Goal: Task Accomplishment & Management: Use online tool/utility

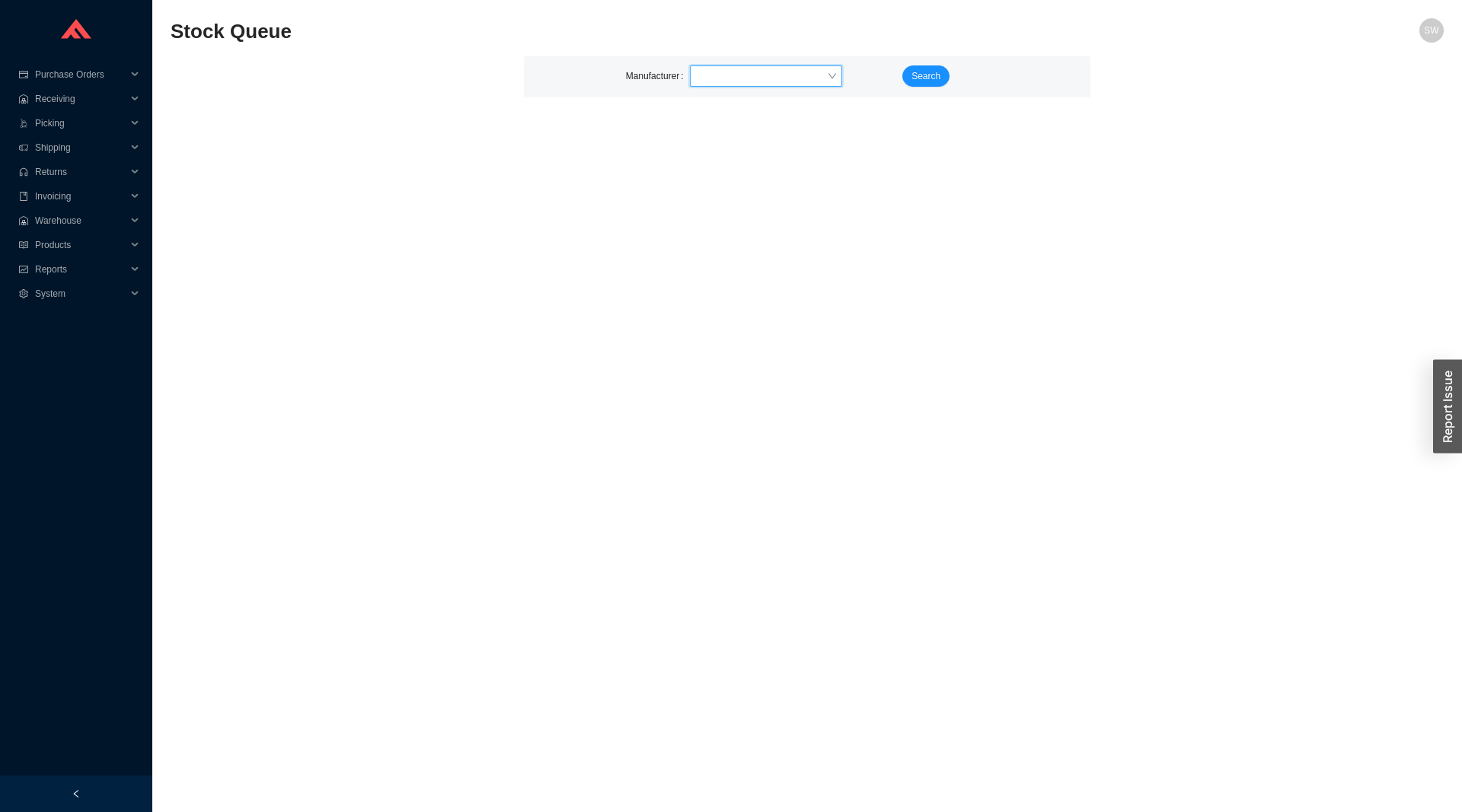
click at [722, 71] on input "search" at bounding box center [762, 76] width 131 height 20
type input "axe"
click at [927, 82] on span "Search" at bounding box center [926, 76] width 29 height 15
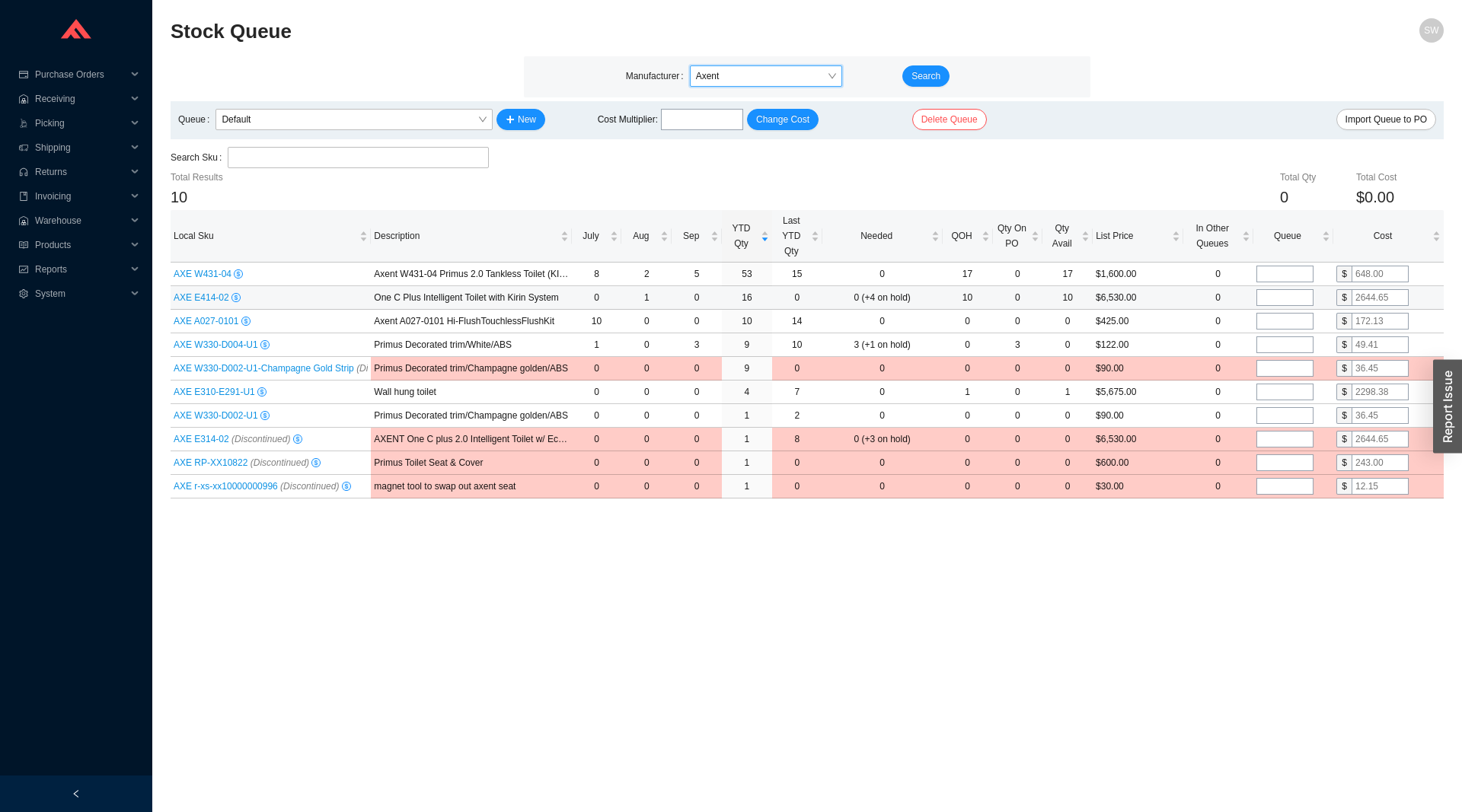
click at [191, 299] on span "AXE E414-02" at bounding box center [202, 298] width 58 height 11
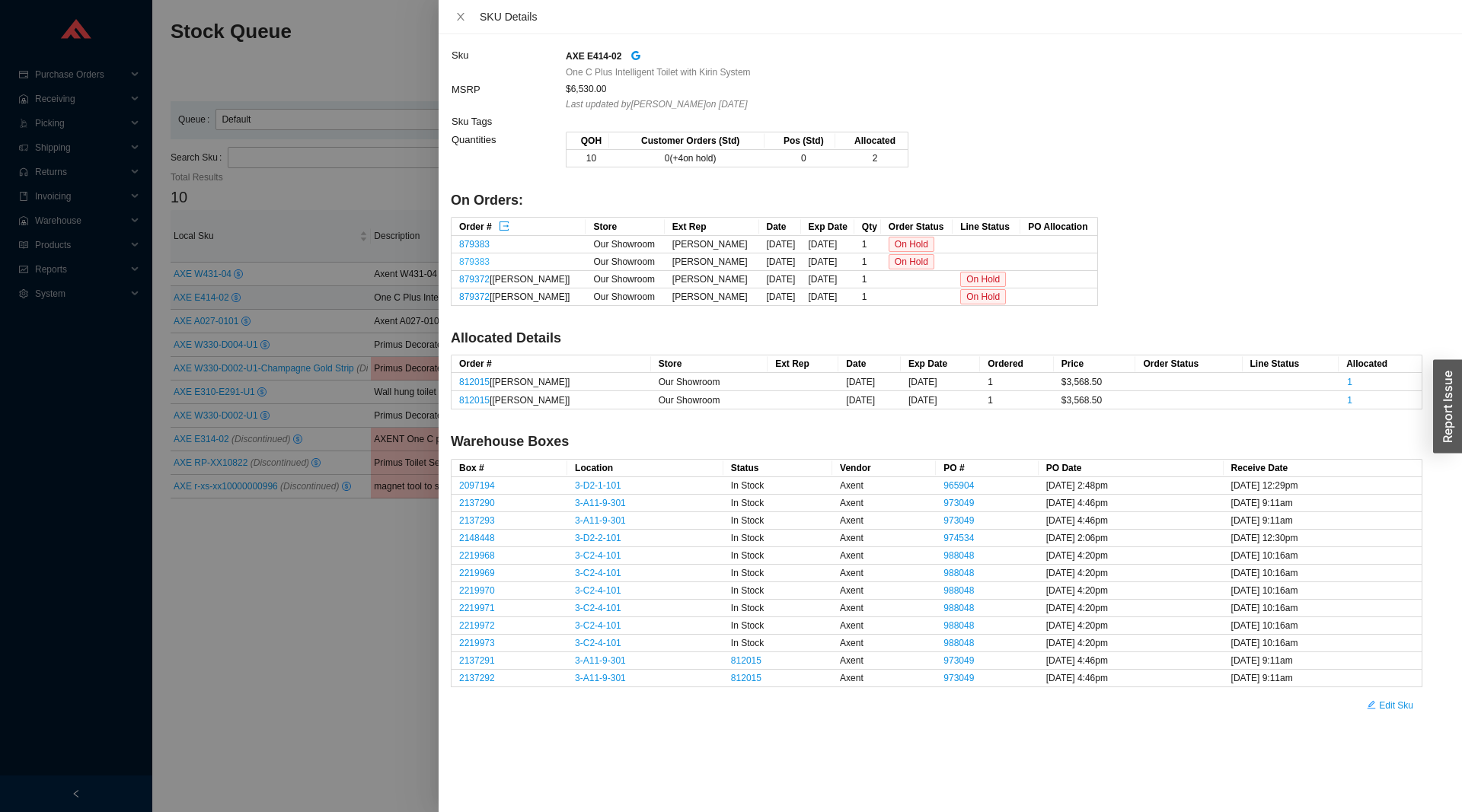
click at [471, 258] on link "879383" at bounding box center [475, 262] width 31 height 11
click at [471, 279] on link "879372" at bounding box center [475, 279] width 31 height 11
click at [317, 192] on div at bounding box center [731, 406] width 1462 height 812
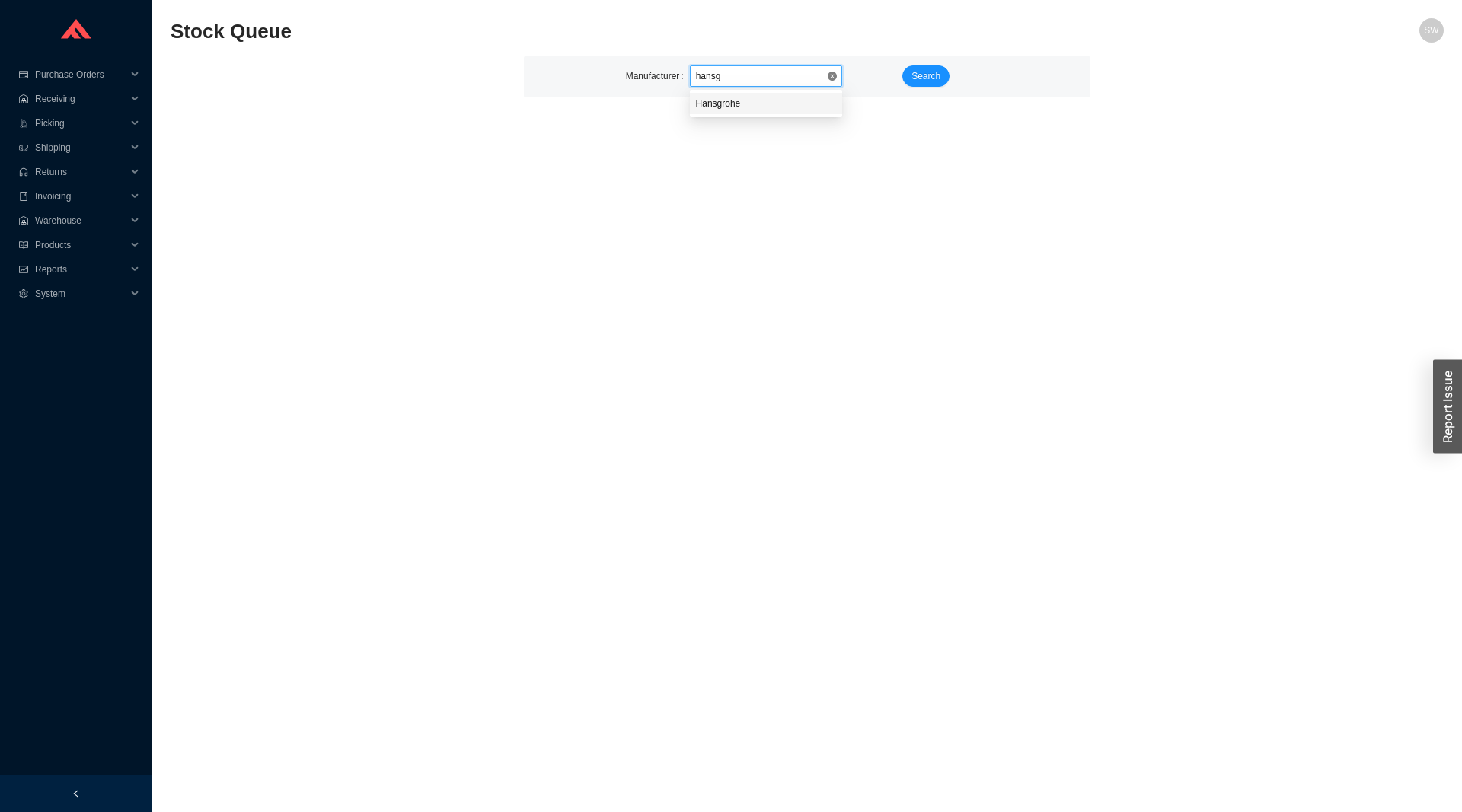
type input "hansgr"
click at [936, 76] on span "Search" at bounding box center [926, 76] width 29 height 15
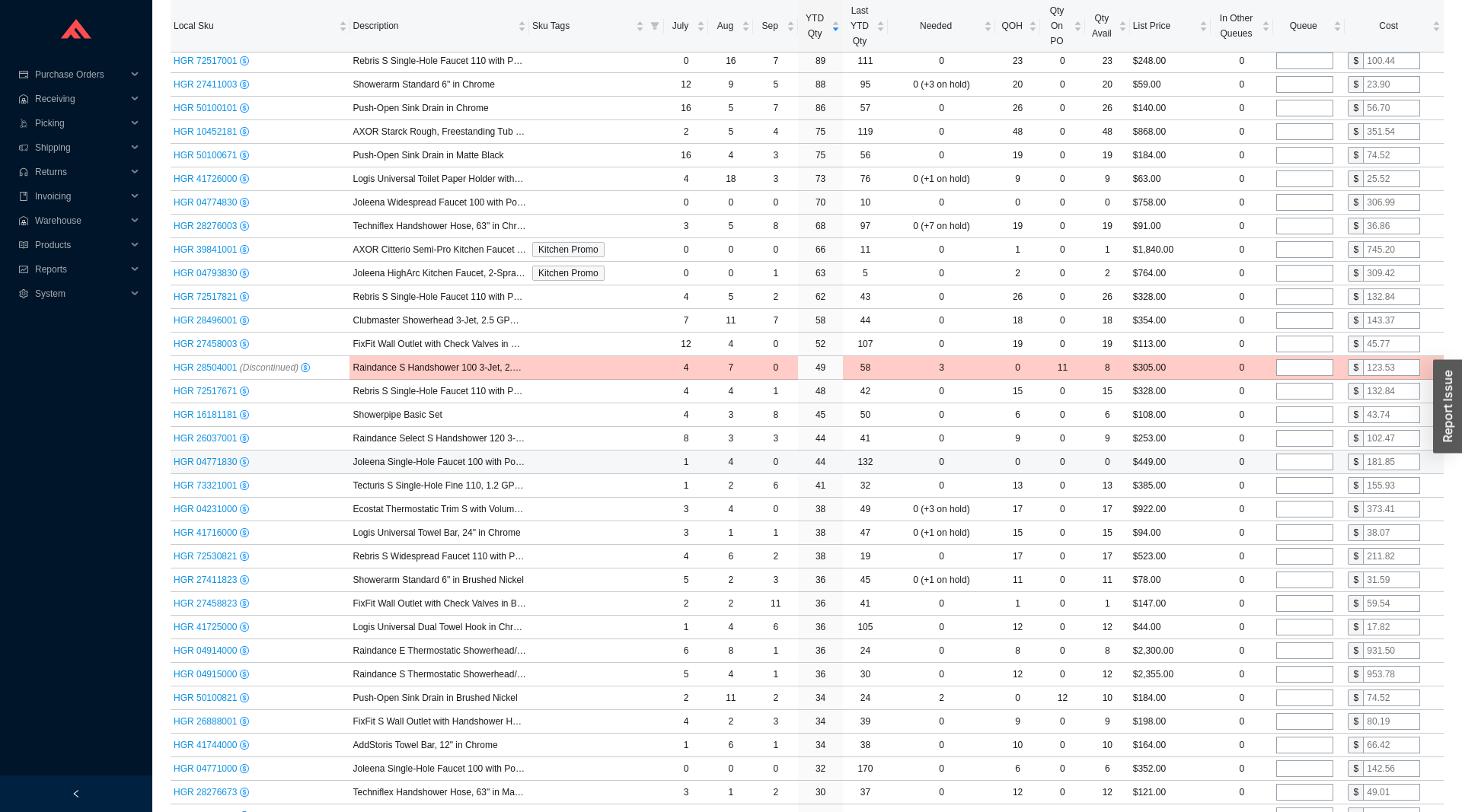
scroll to position [621, 0]
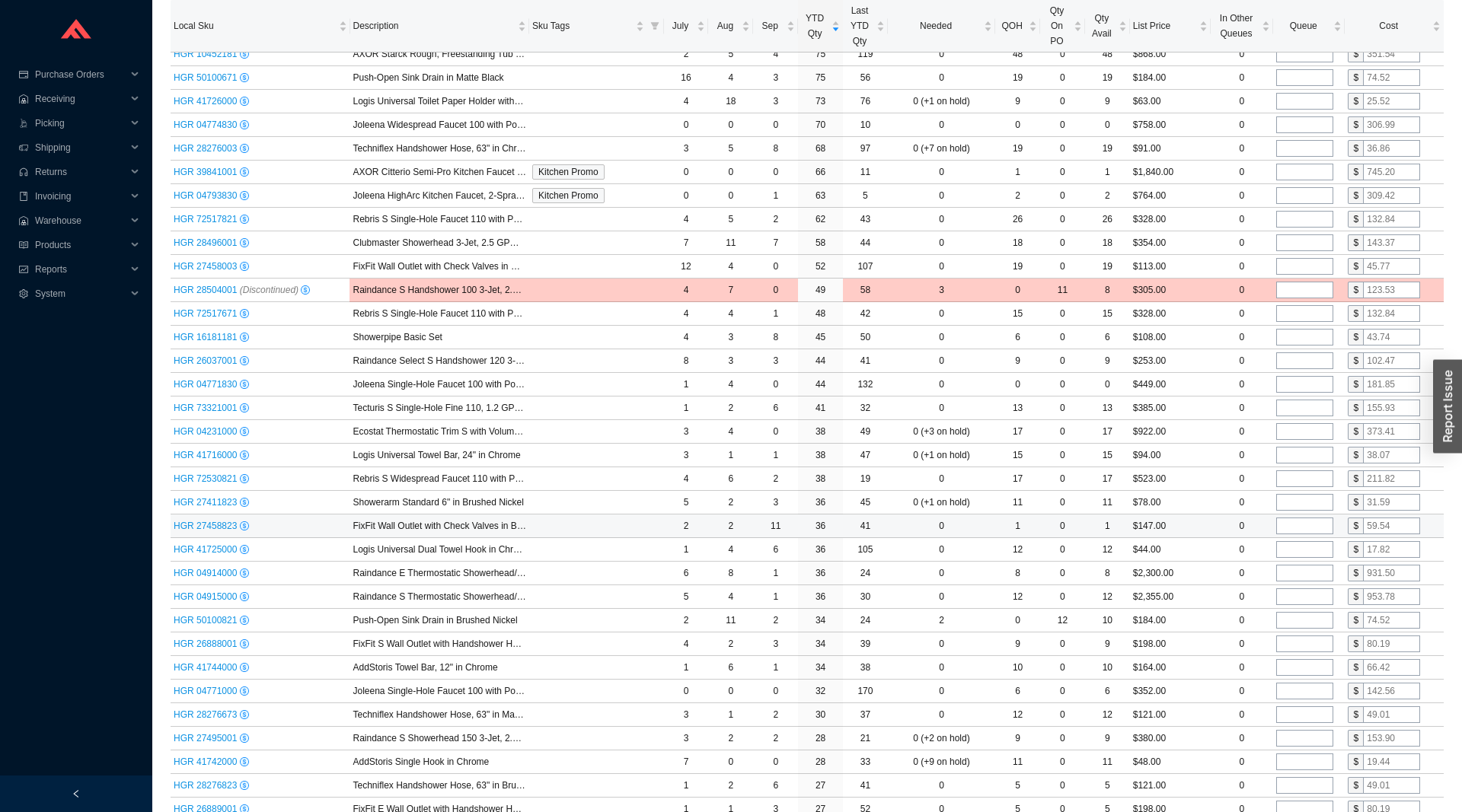
click at [1298, 520] on input "tel" at bounding box center [1305, 526] width 57 height 17
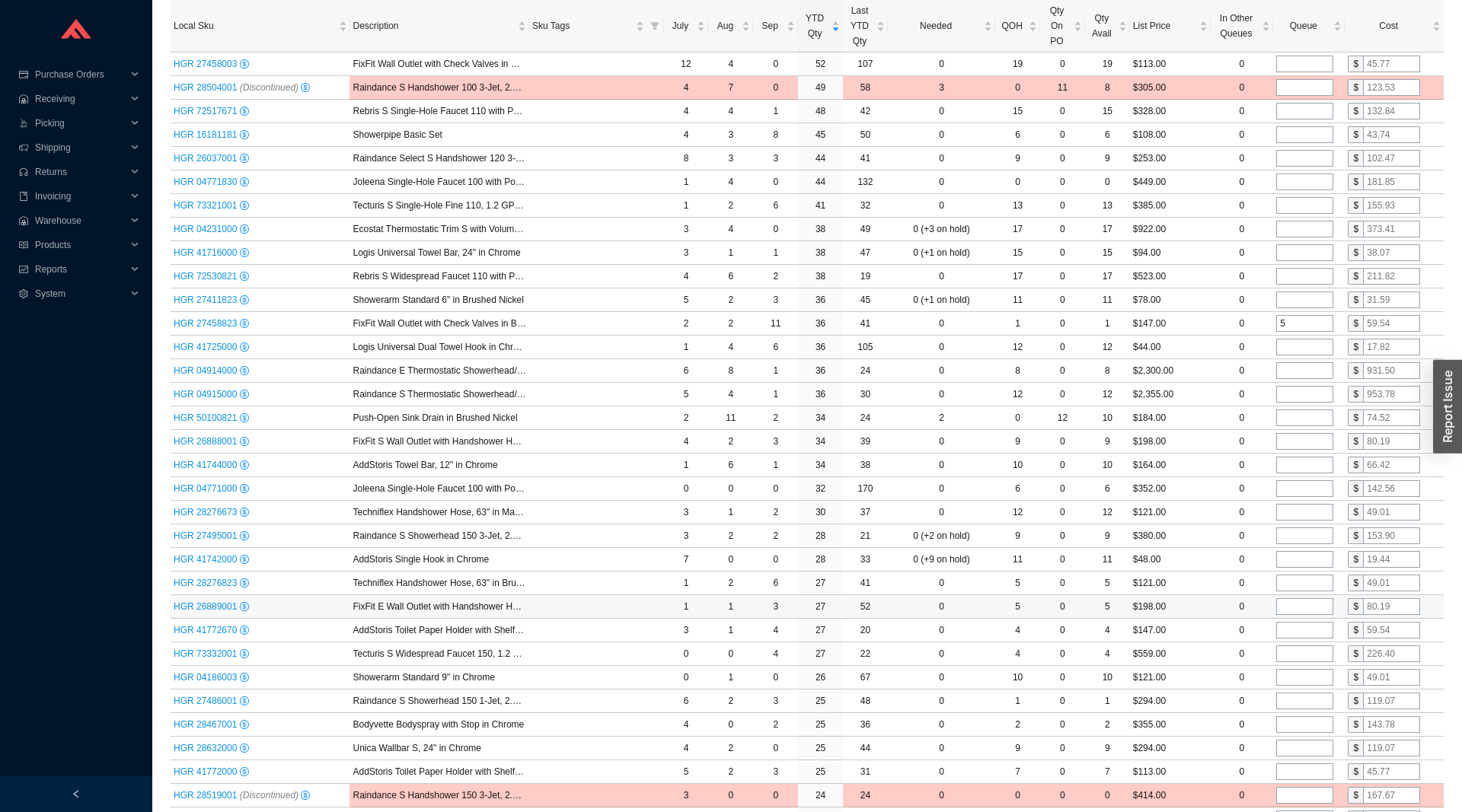
scroll to position [854, 0]
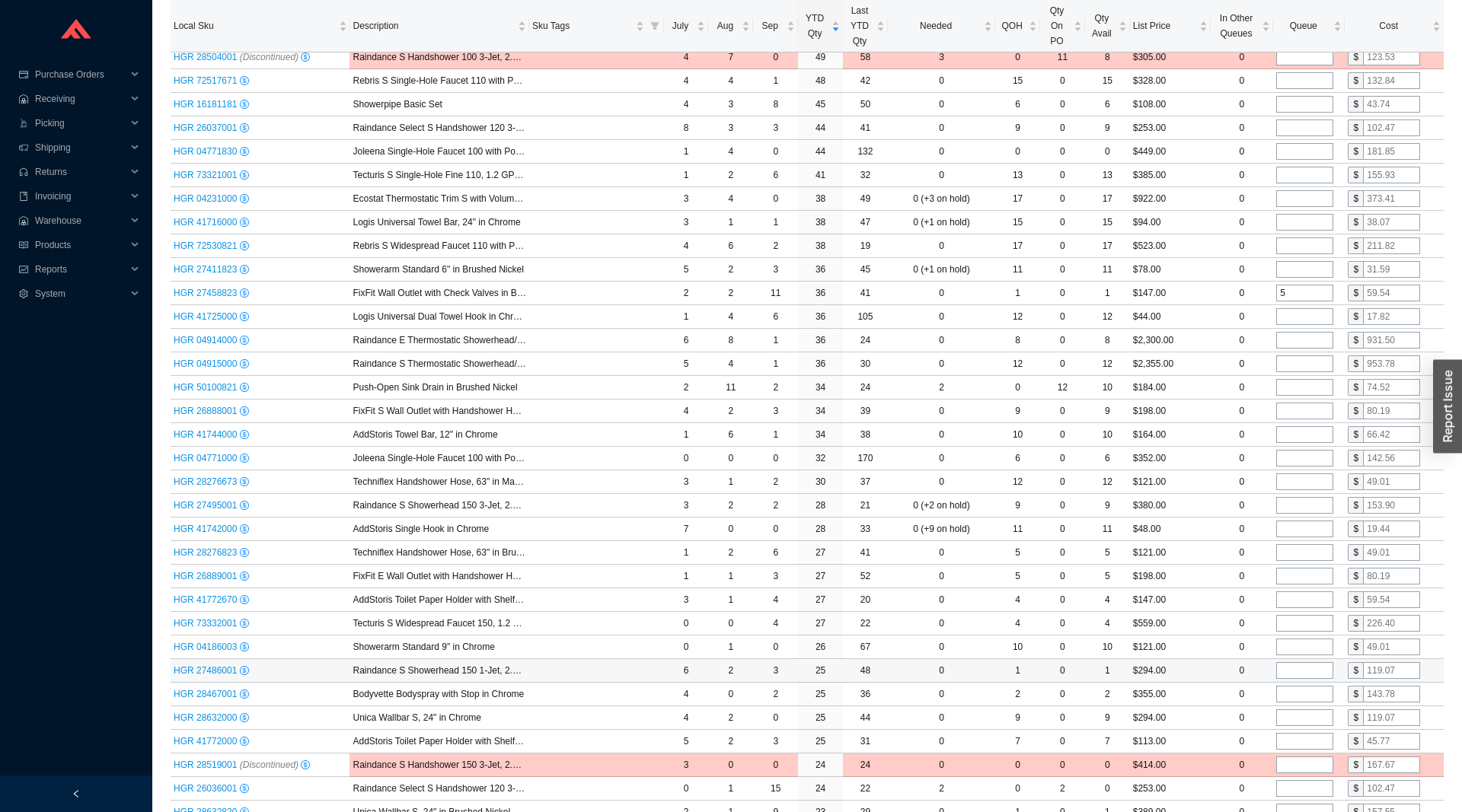
type input "5"
click at [1301, 672] on input "tel" at bounding box center [1305, 671] width 57 height 17
type input "3"
click at [1298, 689] on input "tel" at bounding box center [1305, 695] width 57 height 17
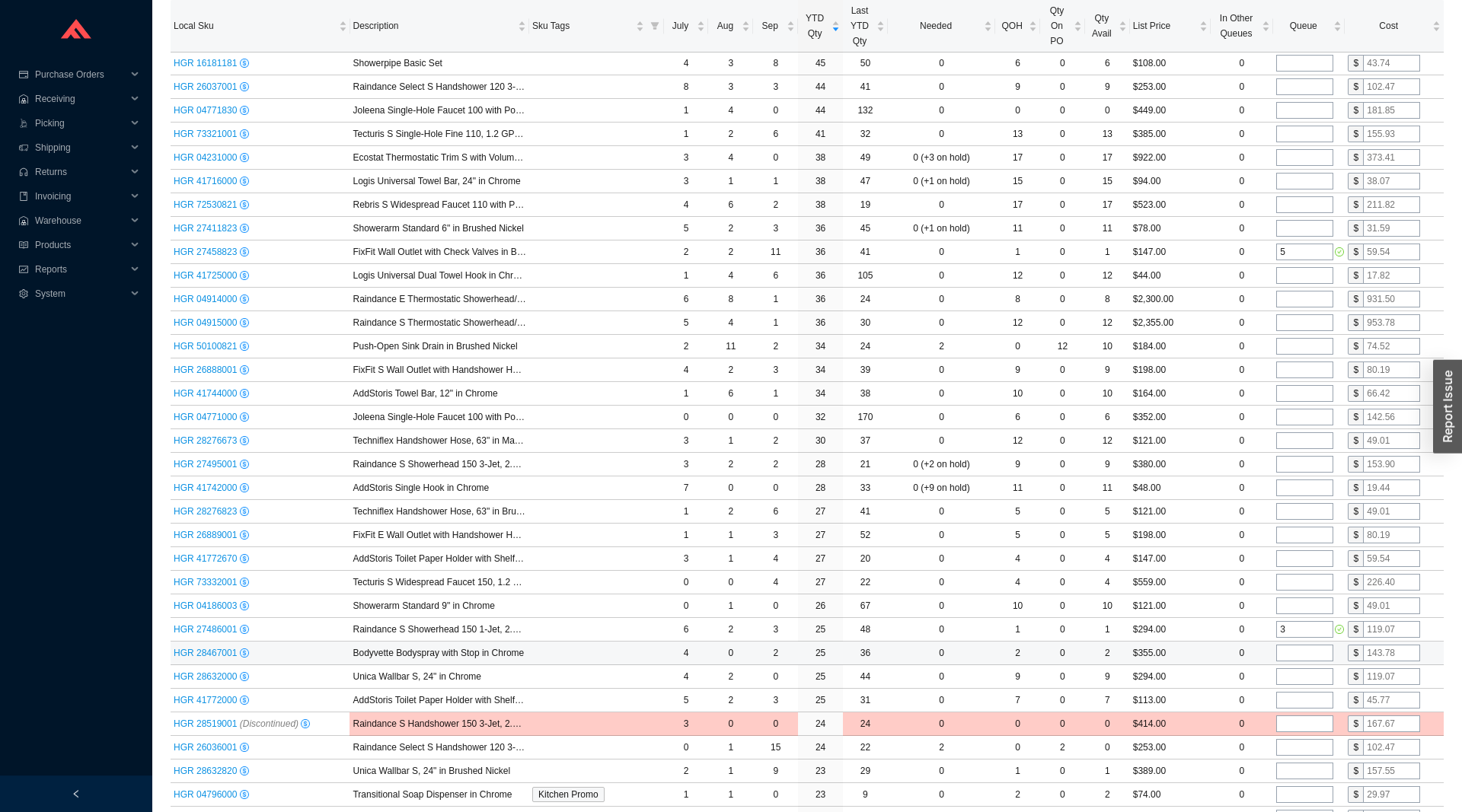
scroll to position [932, 0]
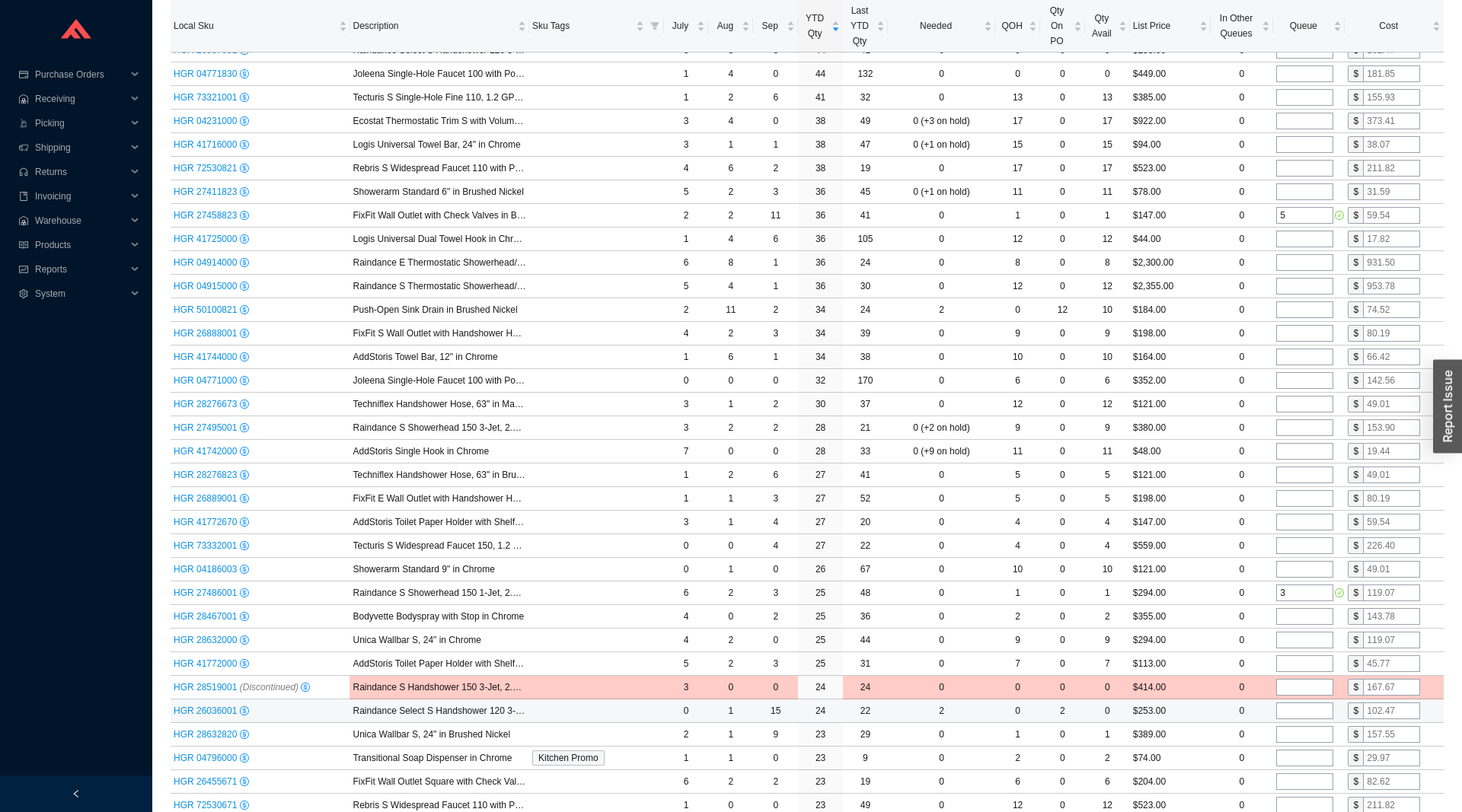
click at [1292, 706] on input "tel" at bounding box center [1305, 711] width 57 height 17
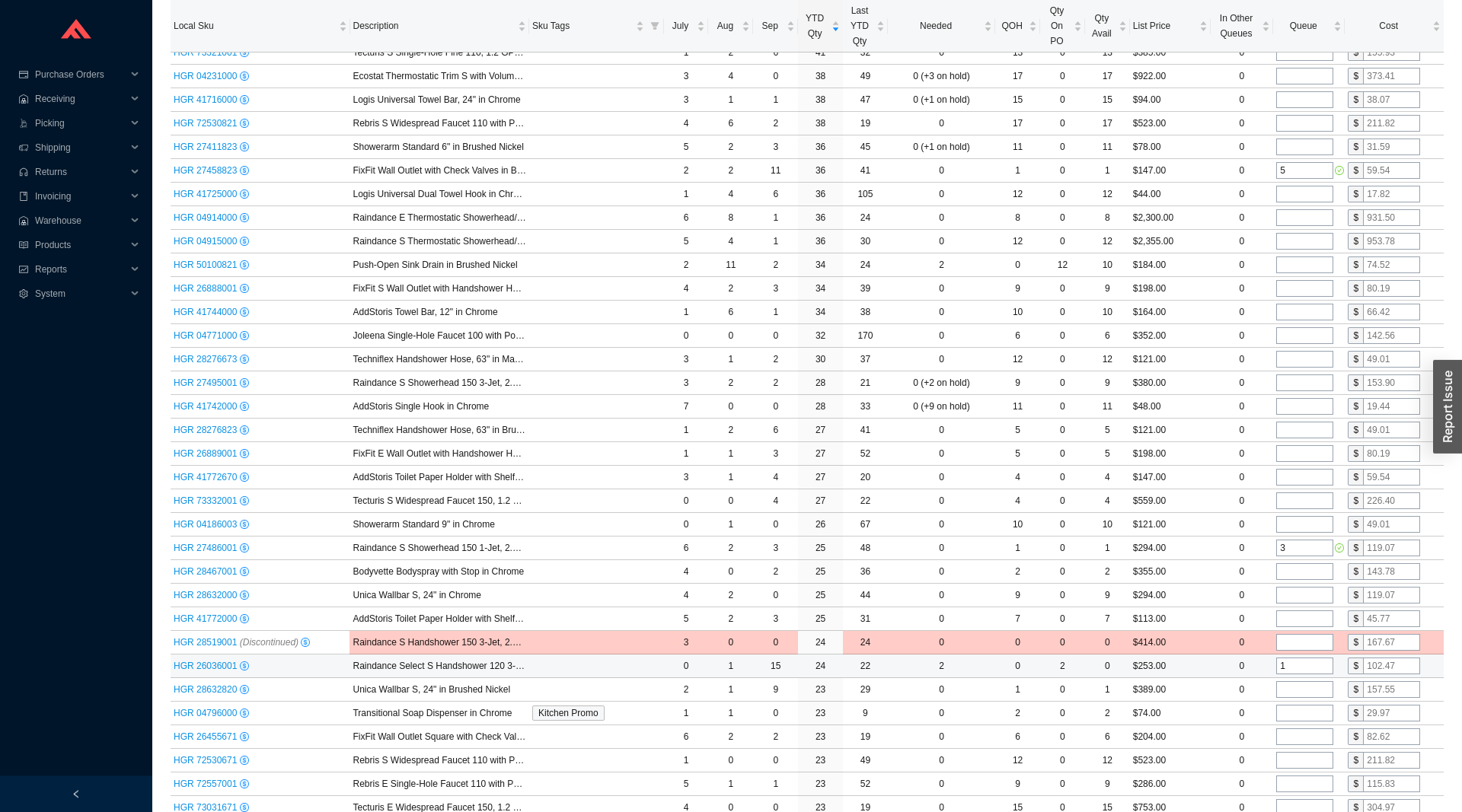
scroll to position [1009, 0]
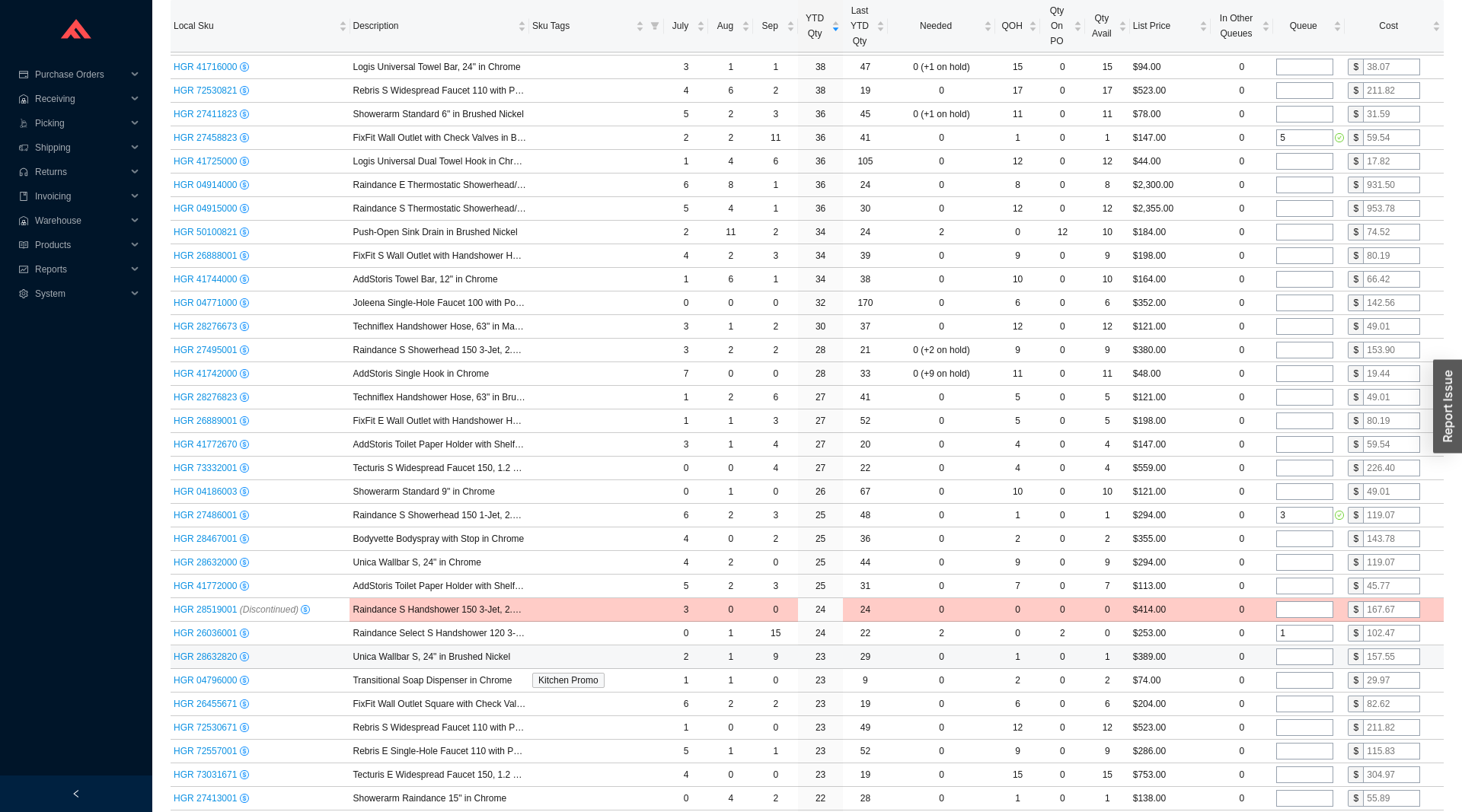
type input "1"
click at [1292, 659] on input "tel" at bounding box center [1305, 657] width 57 height 17
type input "2"
click at [1298, 686] on input "tel" at bounding box center [1305, 681] width 57 height 17
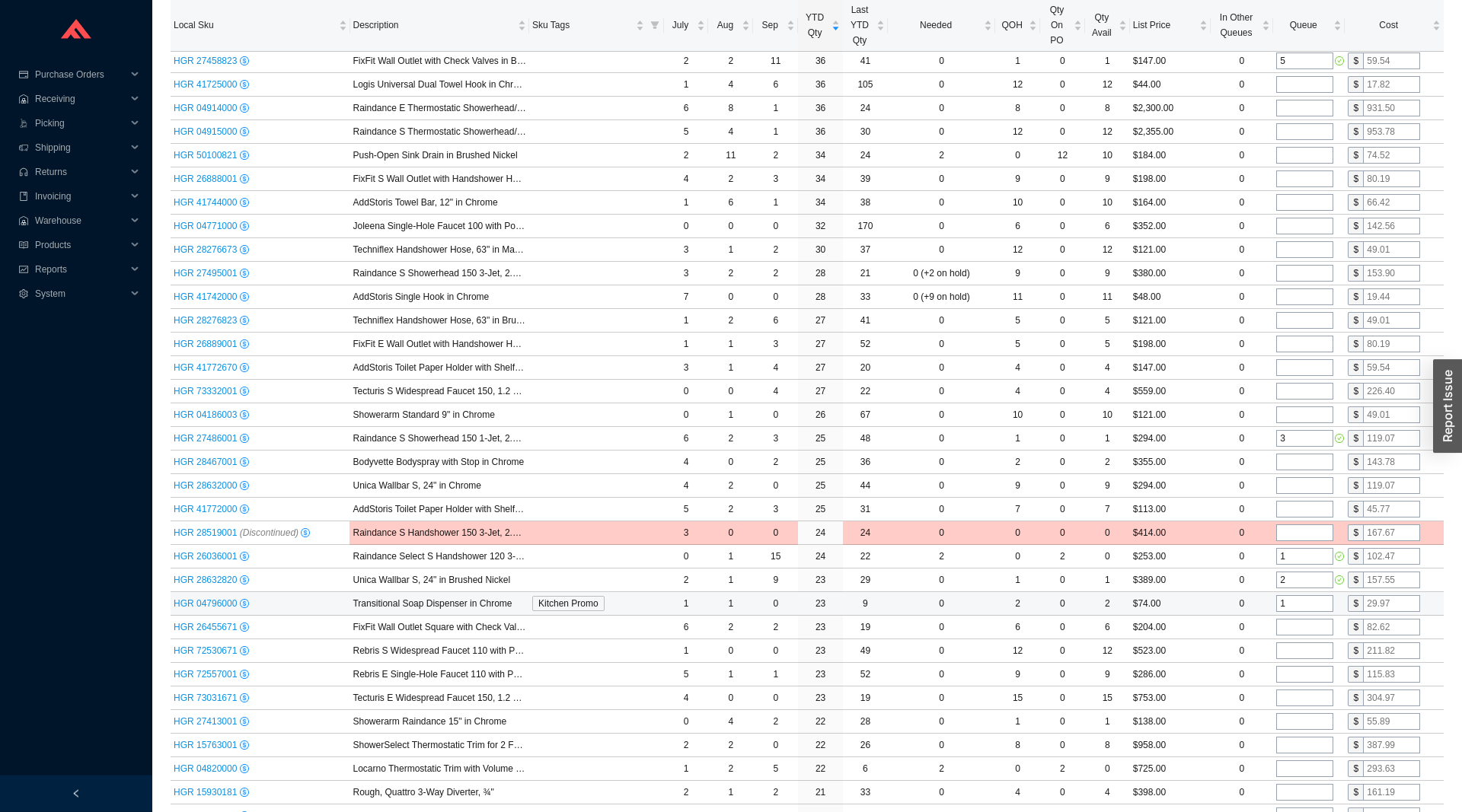
scroll to position [1087, 0]
type input "1"
click at [1290, 716] on input "tel" at bounding box center [1305, 721] width 57 height 17
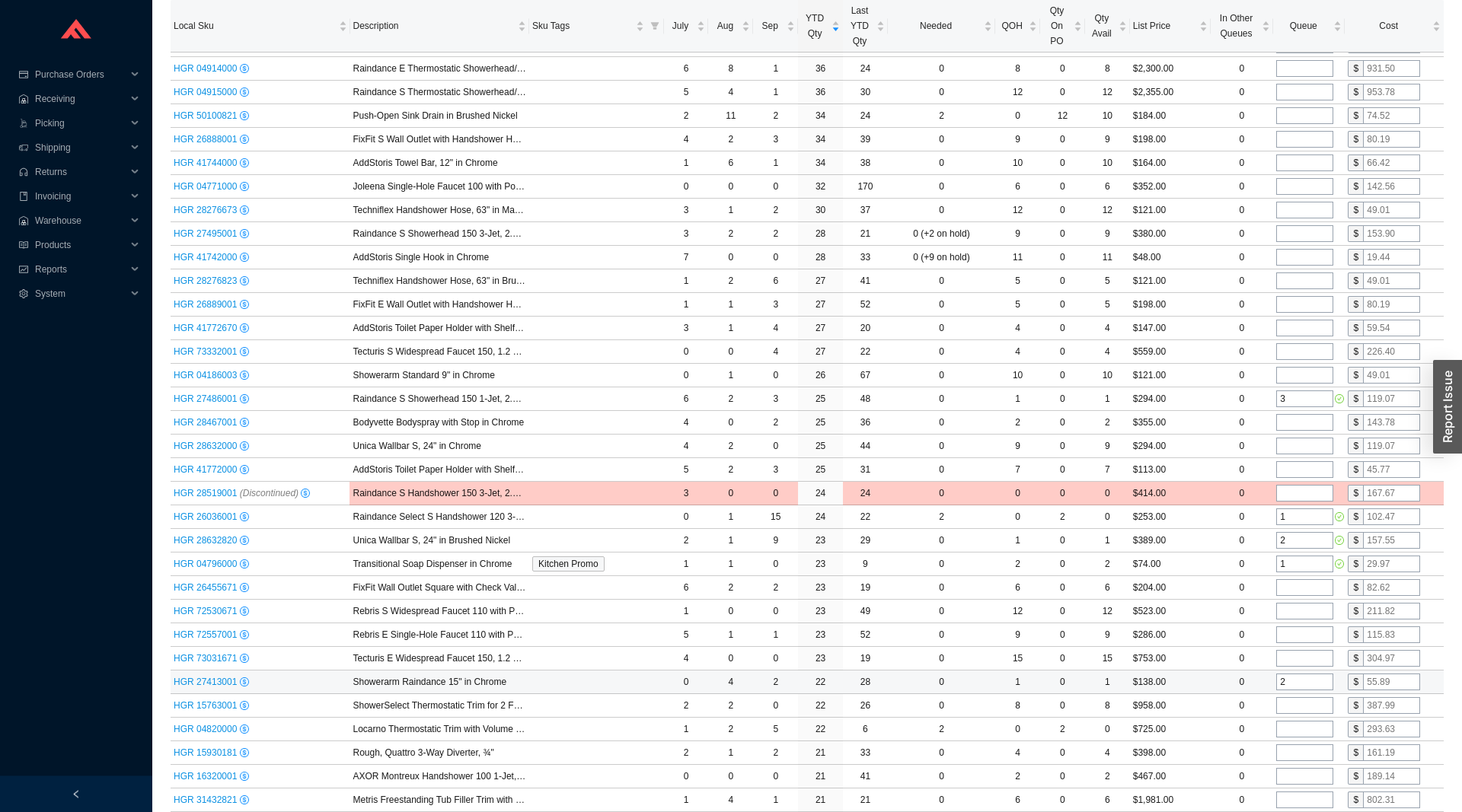
scroll to position [1165, 0]
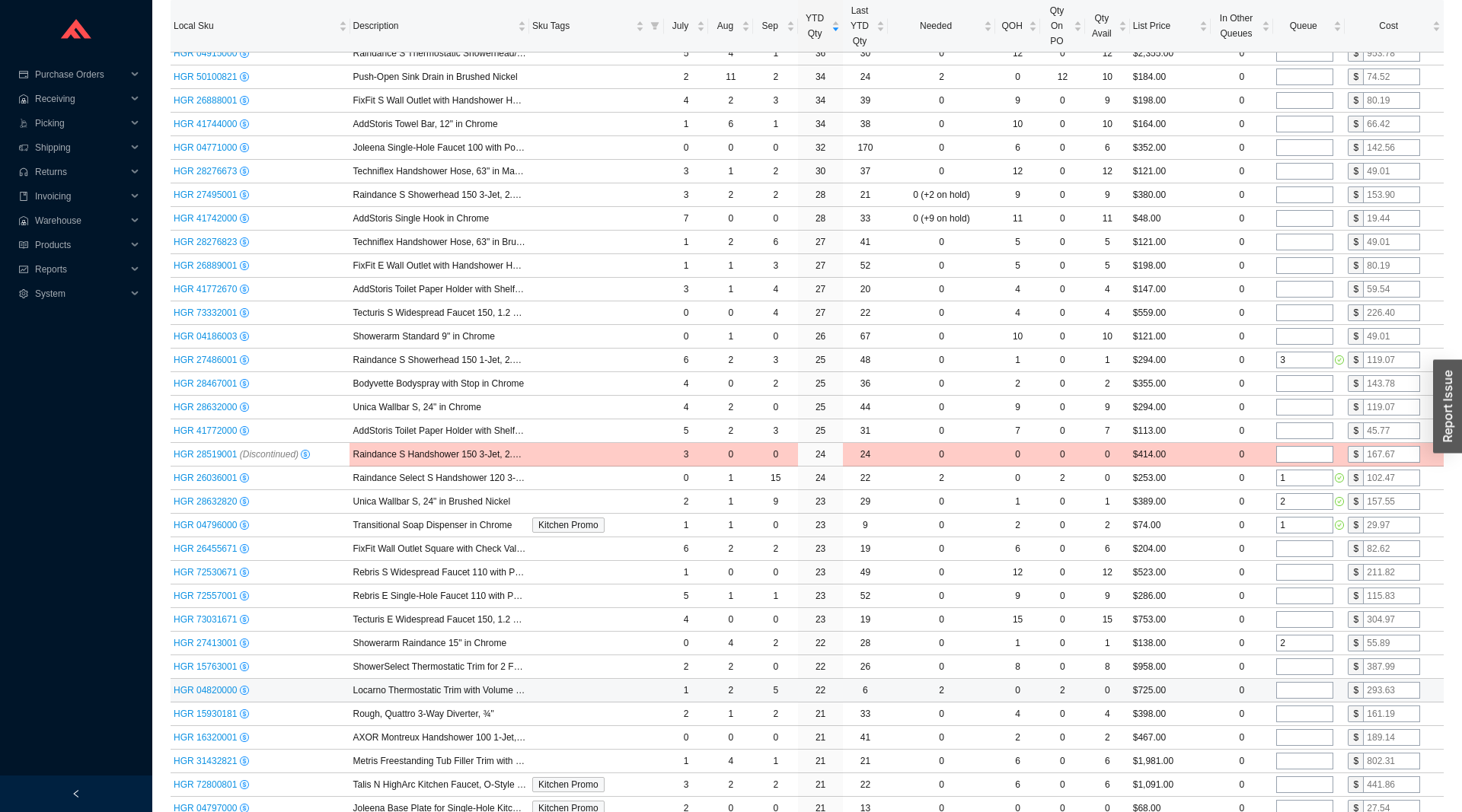
type input "2"
click at [1286, 696] on input "tel" at bounding box center [1305, 691] width 57 height 17
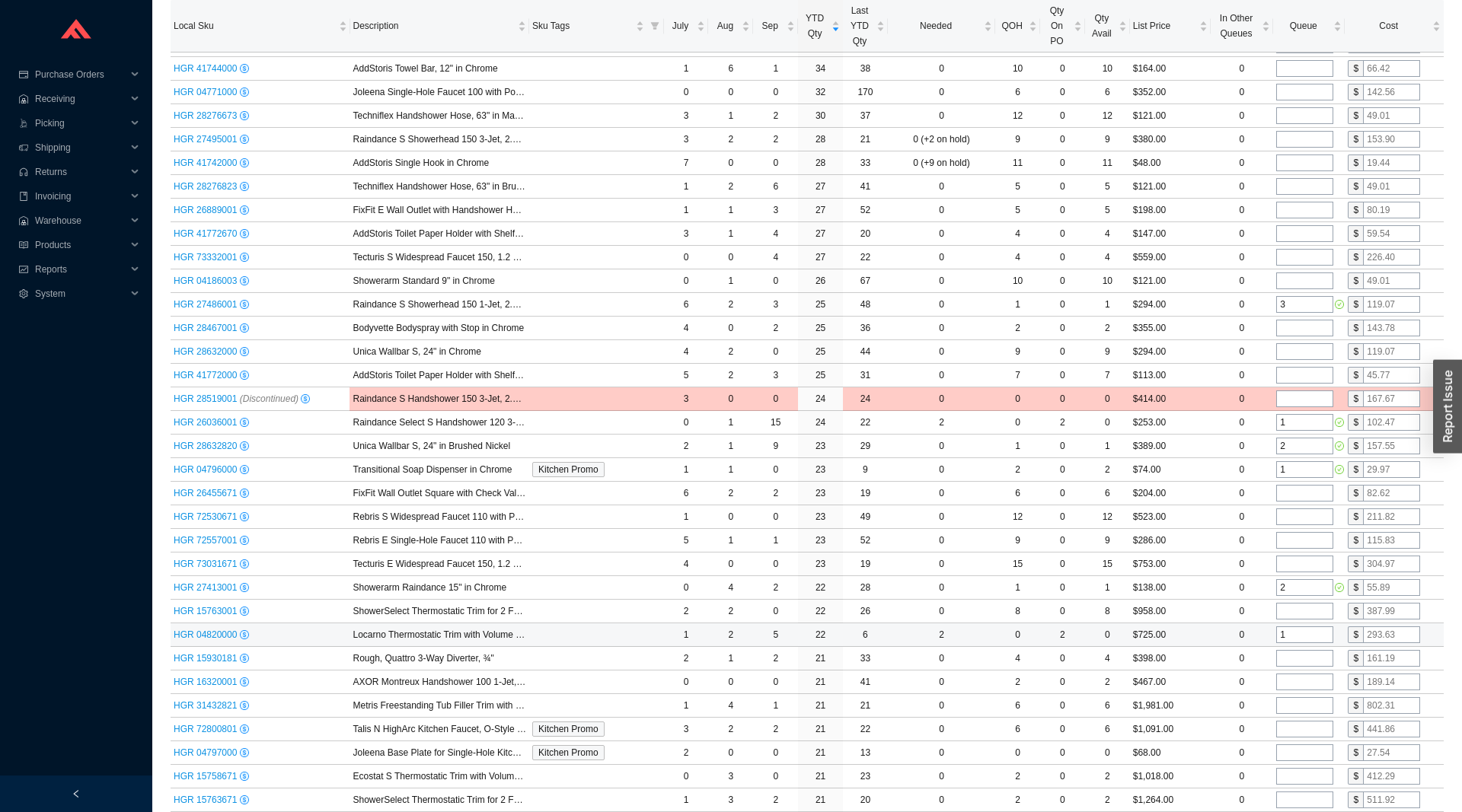
scroll to position [1243, 0]
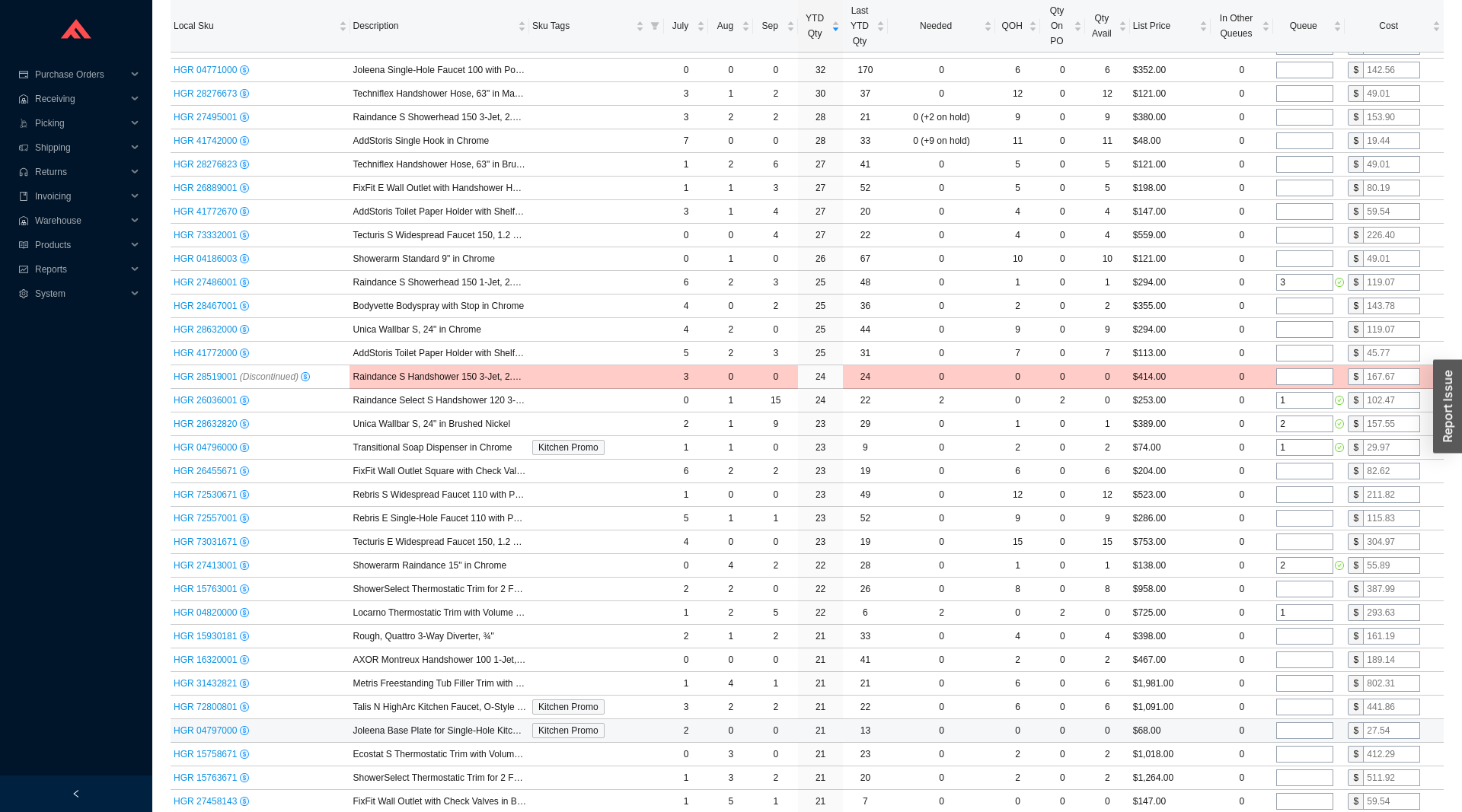
type input "1"
click at [1306, 728] on input "tel" at bounding box center [1305, 731] width 57 height 17
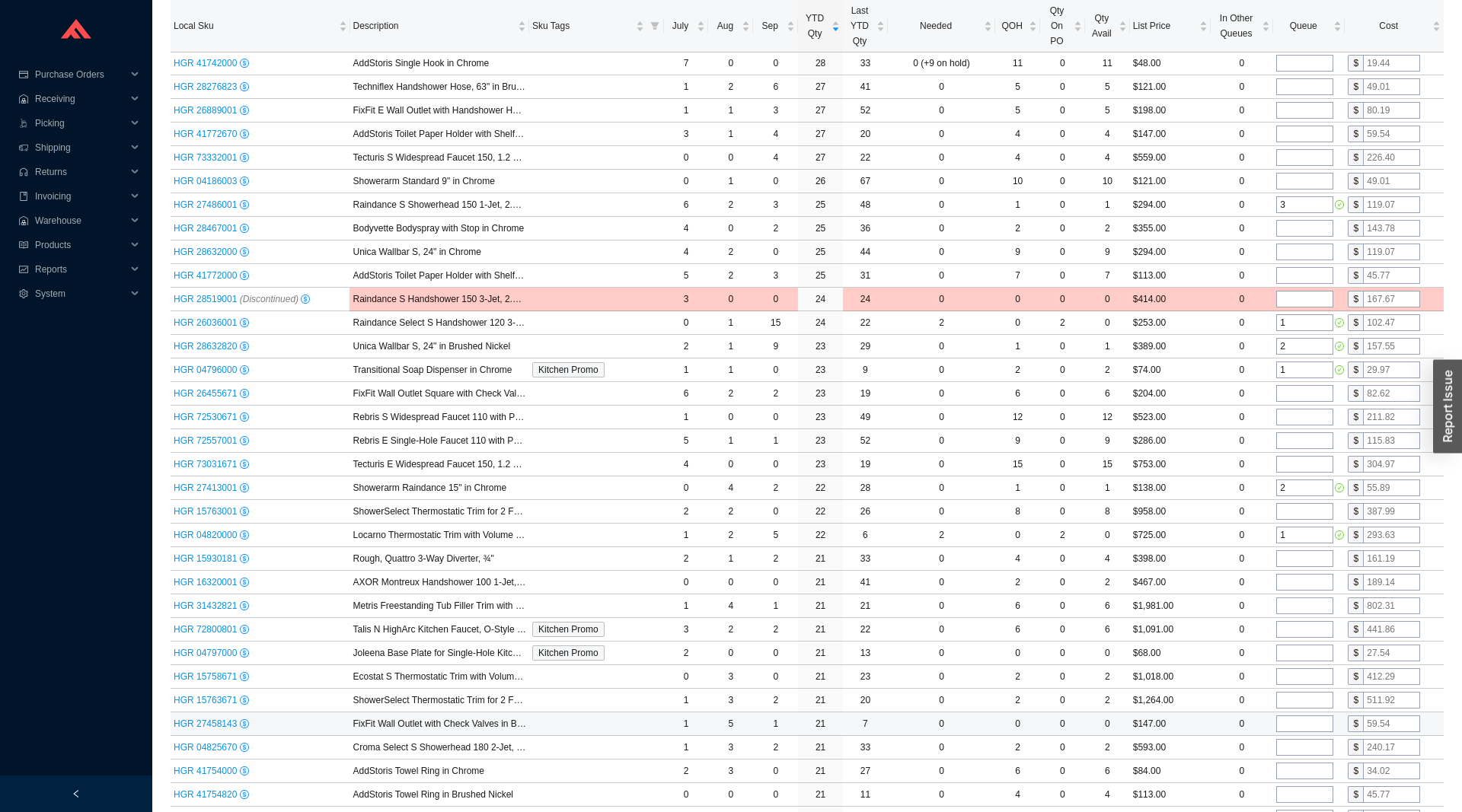
click at [1308, 724] on input "tel" at bounding box center [1305, 724] width 57 height 17
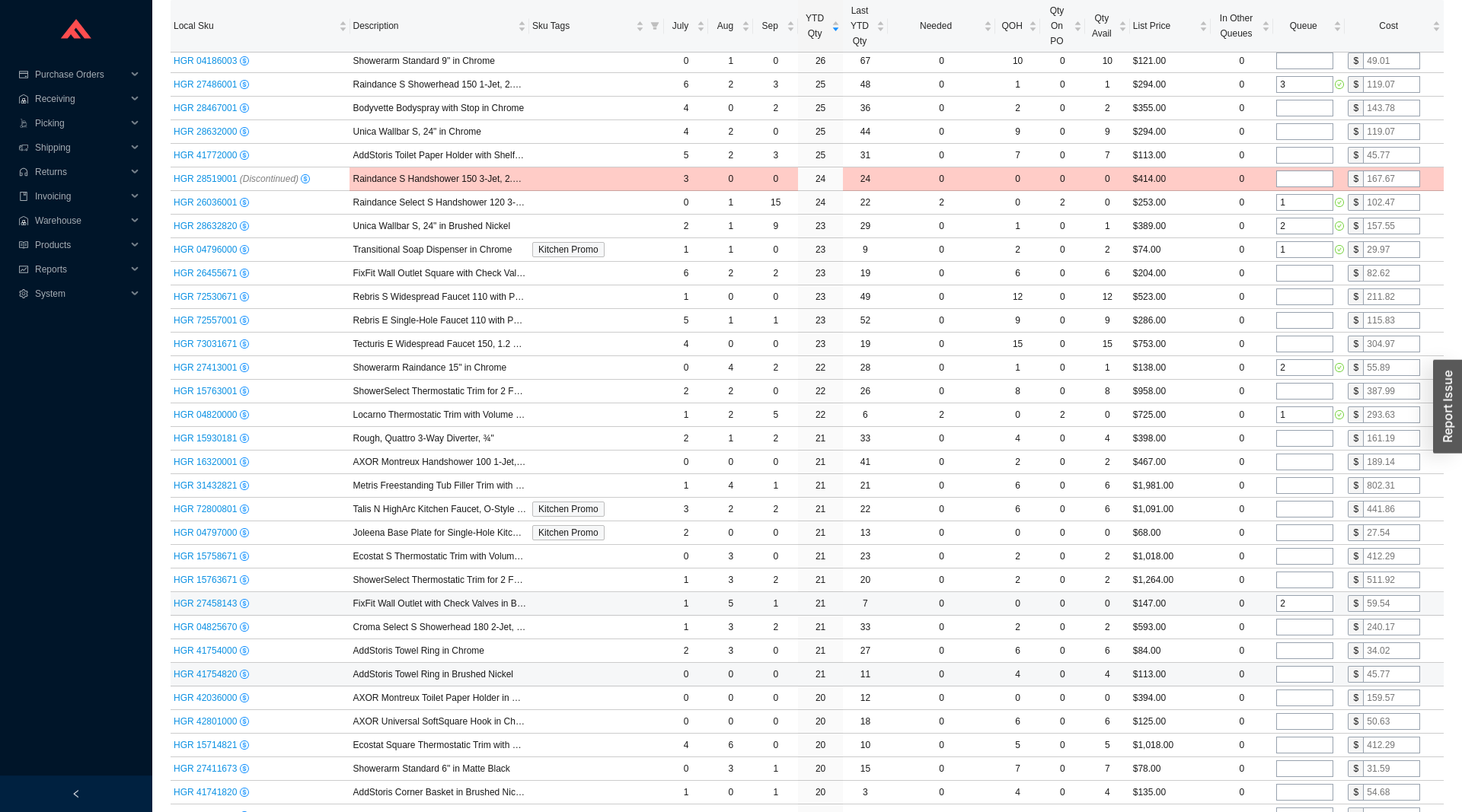
scroll to position [1475, 0]
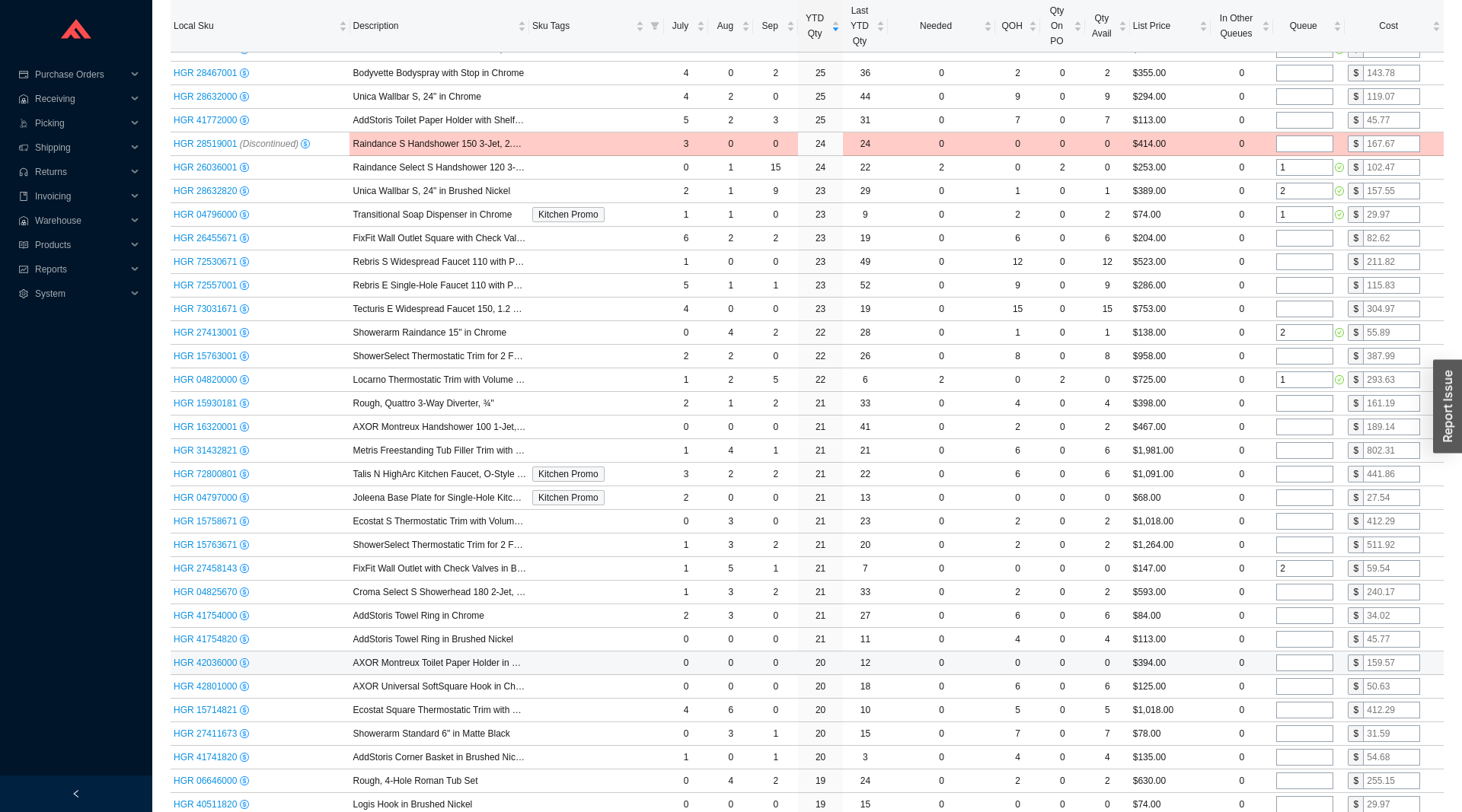
type input "2"
click at [1296, 664] on input "tel" at bounding box center [1305, 663] width 57 height 17
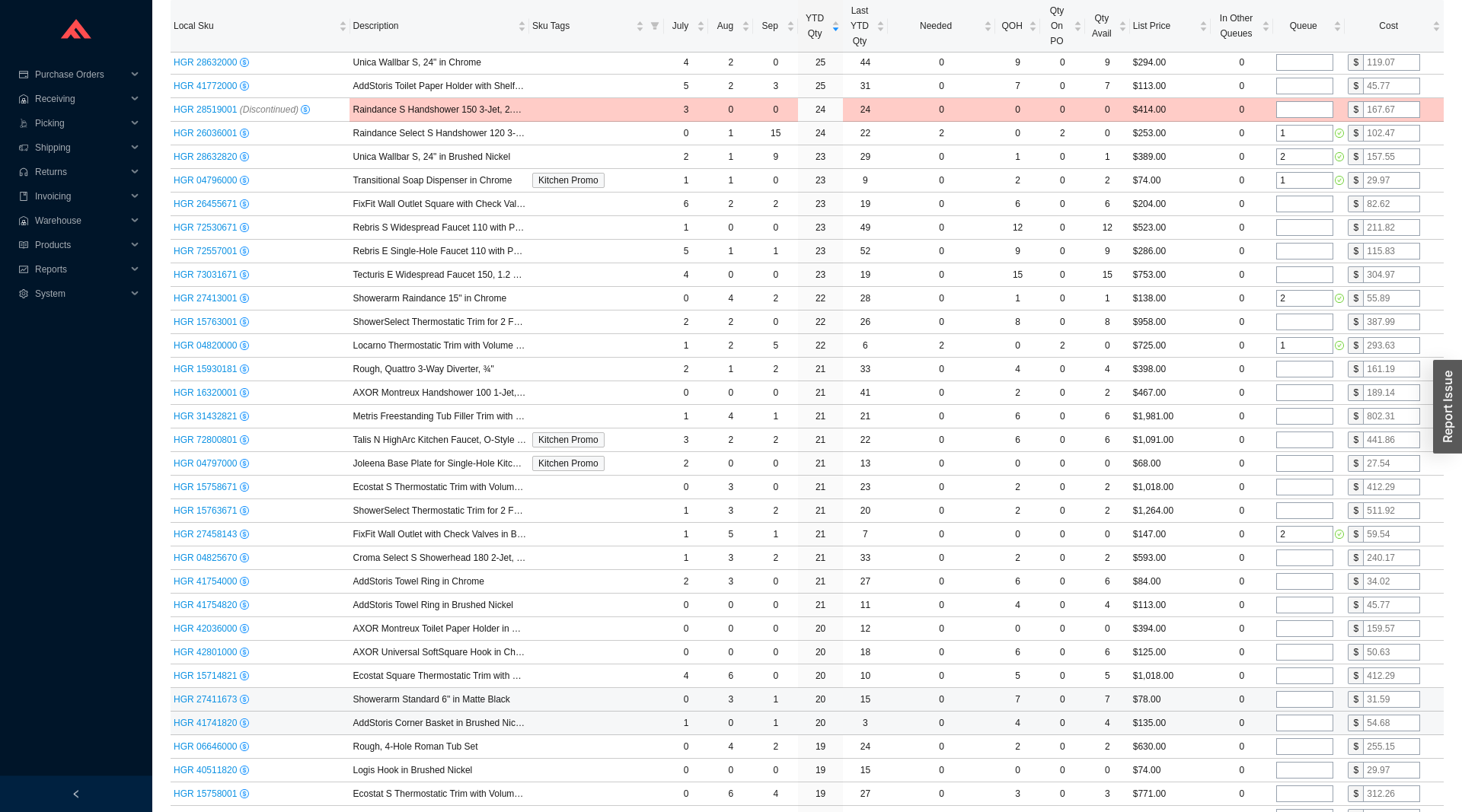
scroll to position [1553, 0]
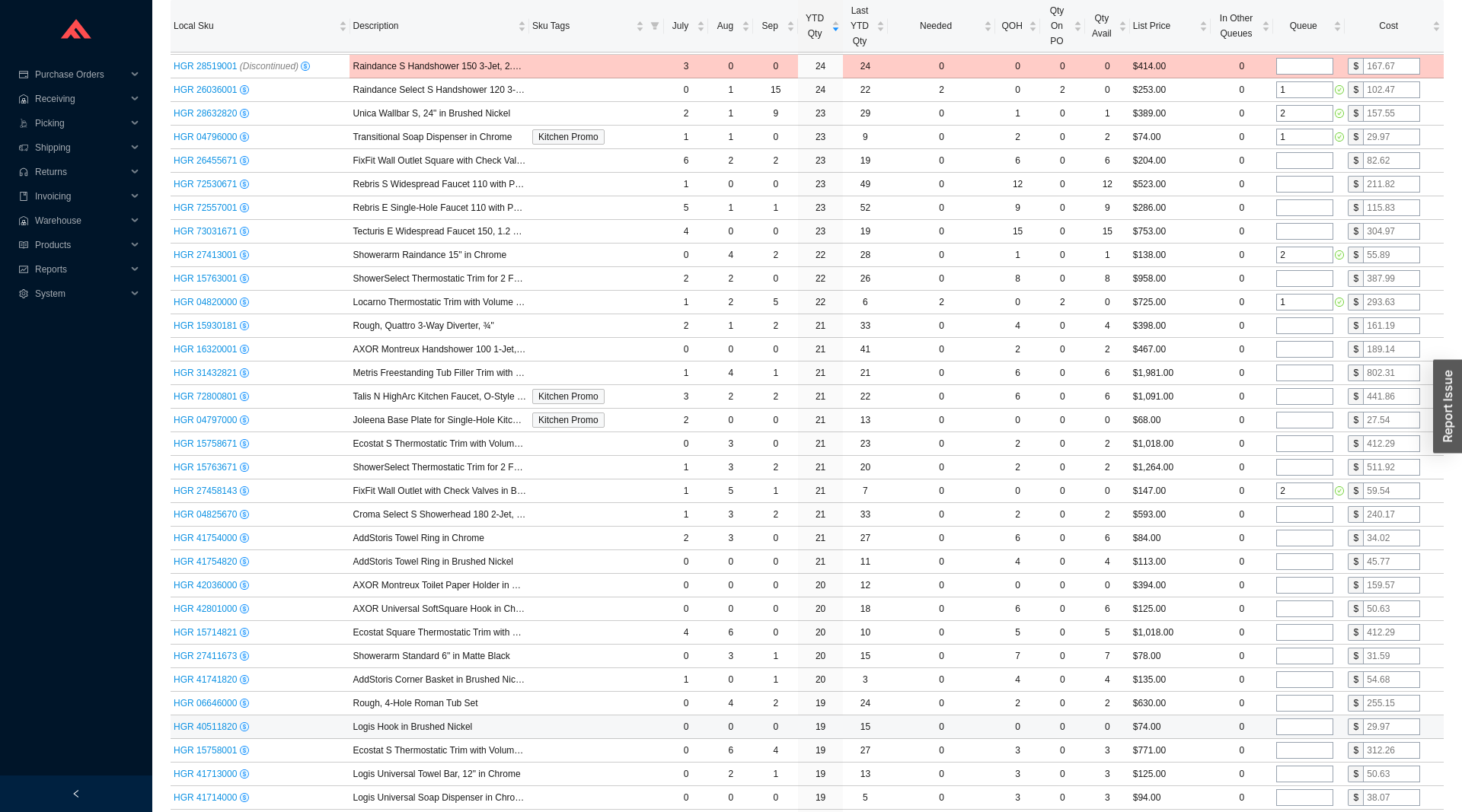
click at [1304, 726] on input "tel" at bounding box center [1305, 727] width 57 height 17
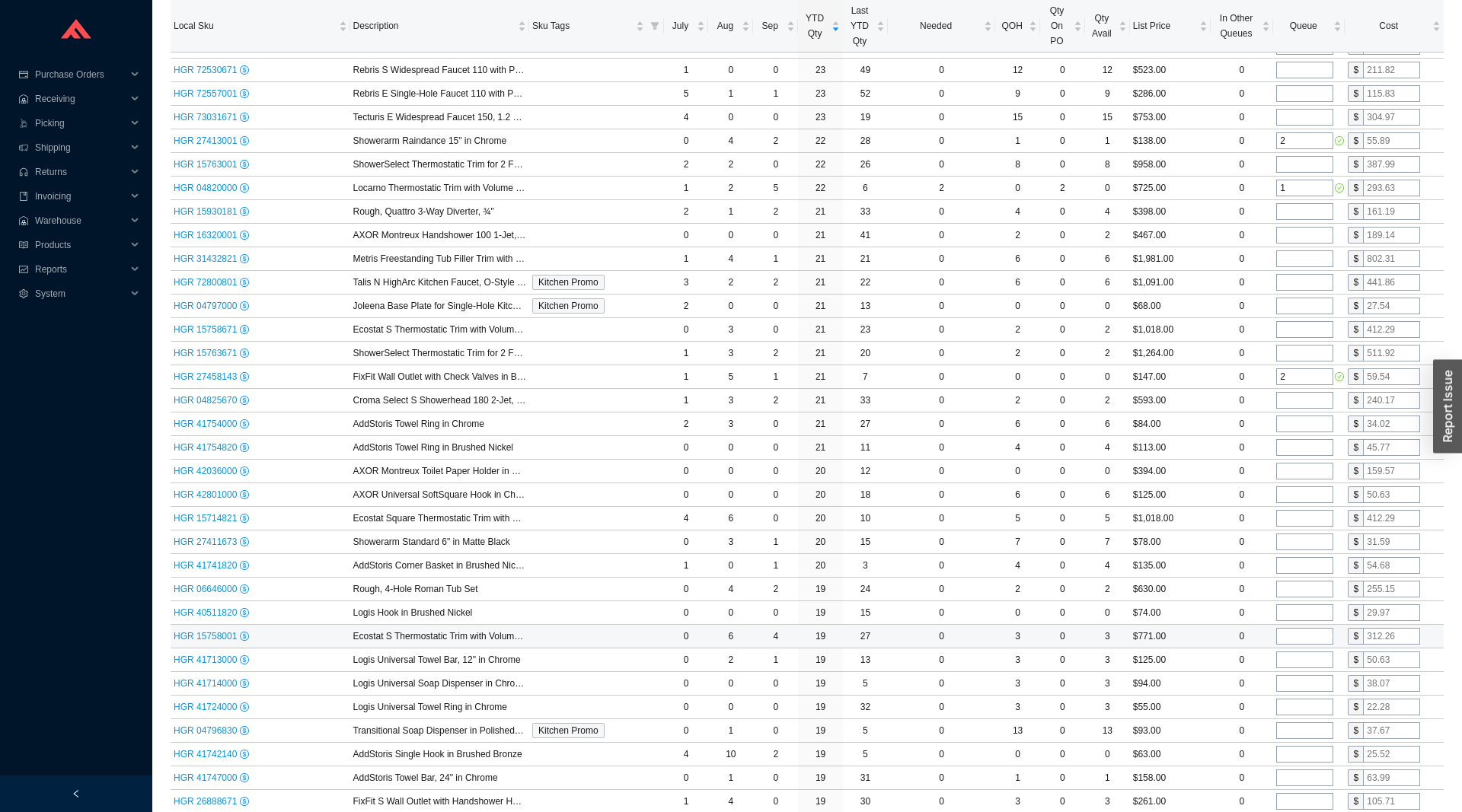
scroll to position [1708, 0]
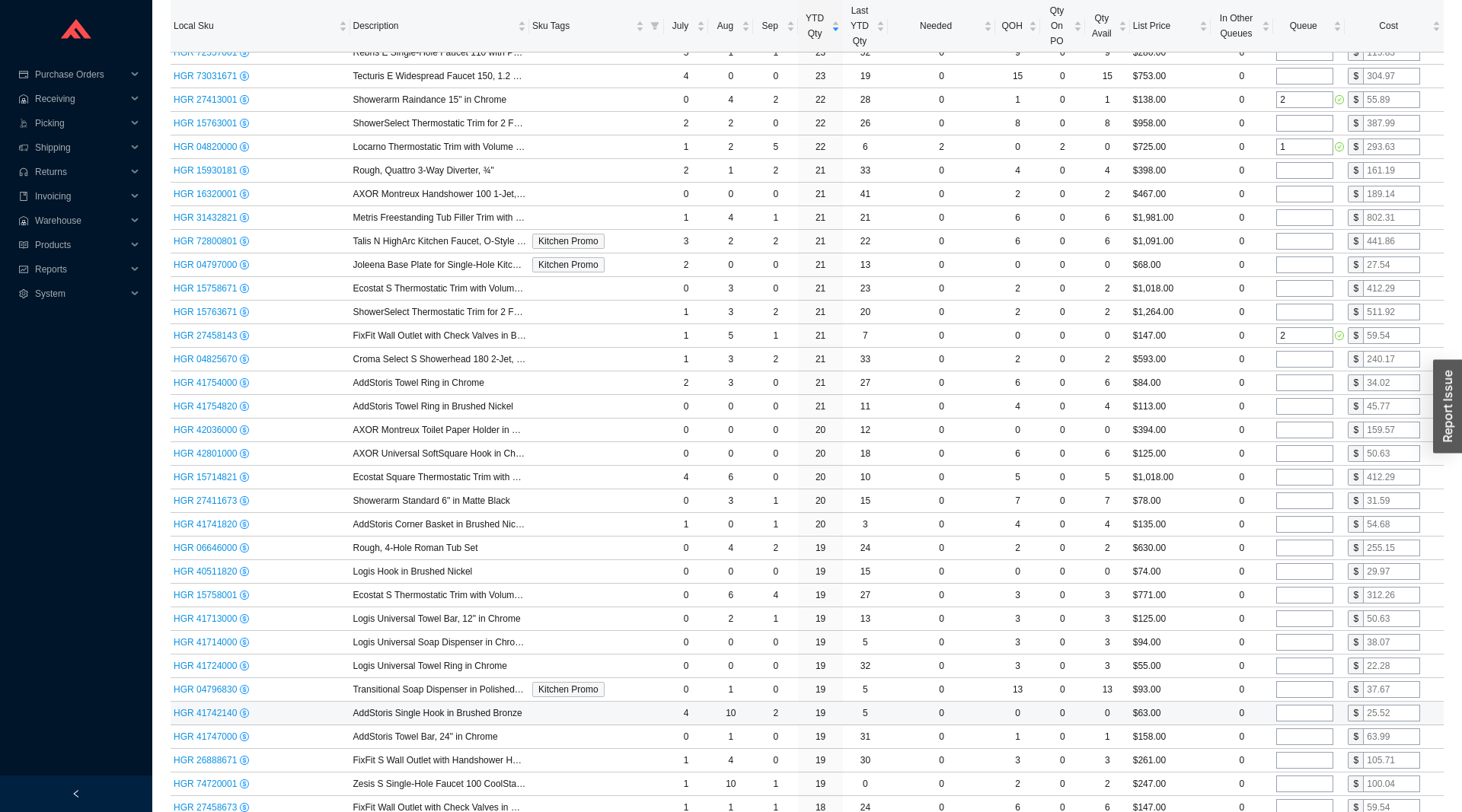
click at [1305, 712] on input "tel" at bounding box center [1305, 713] width 57 height 17
type input "2"
click at [1303, 734] on input "tel" at bounding box center [1305, 737] width 57 height 17
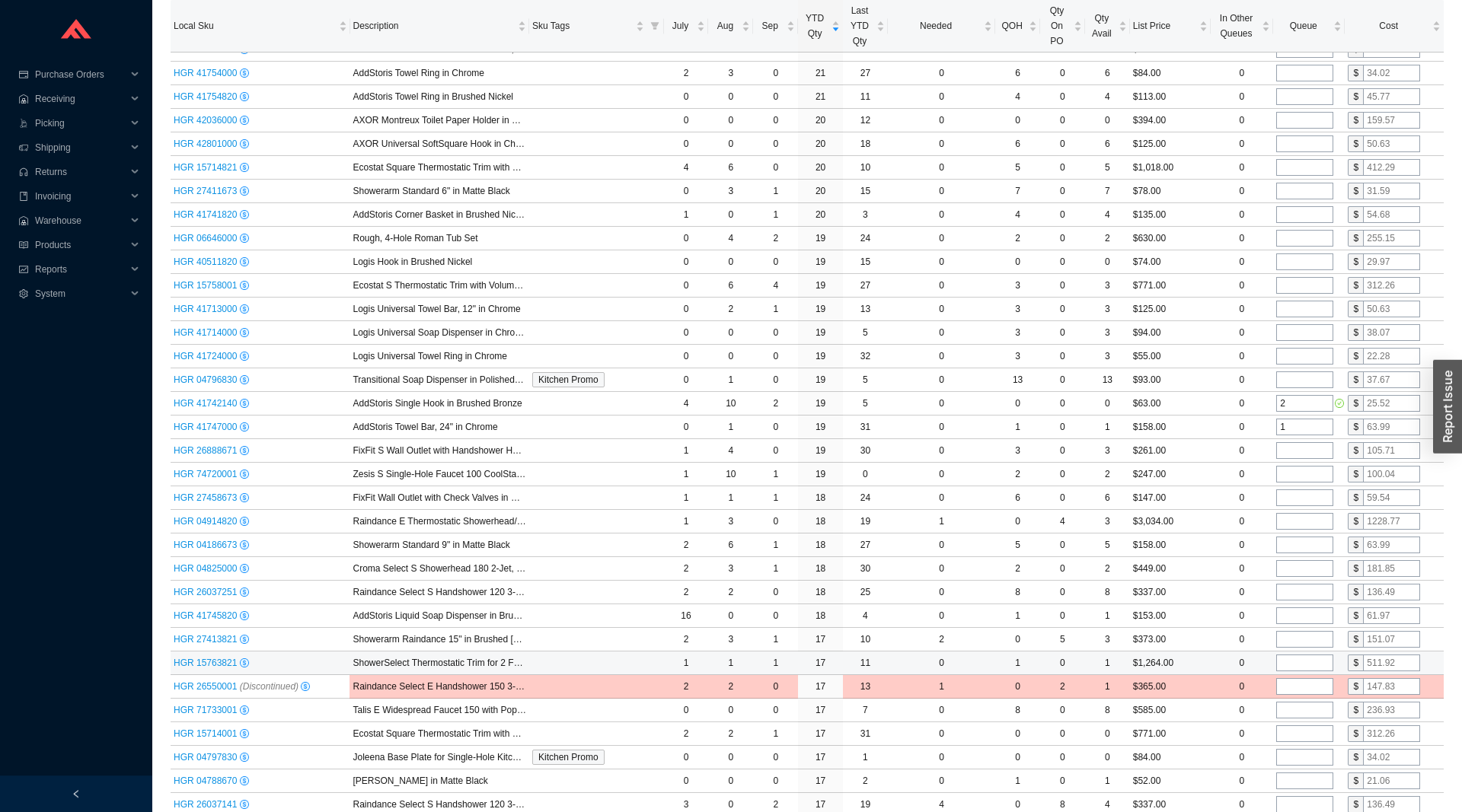
scroll to position [2018, 0]
type input "1"
click at [1321, 751] on input "tel" at bounding box center [1305, 757] width 57 height 17
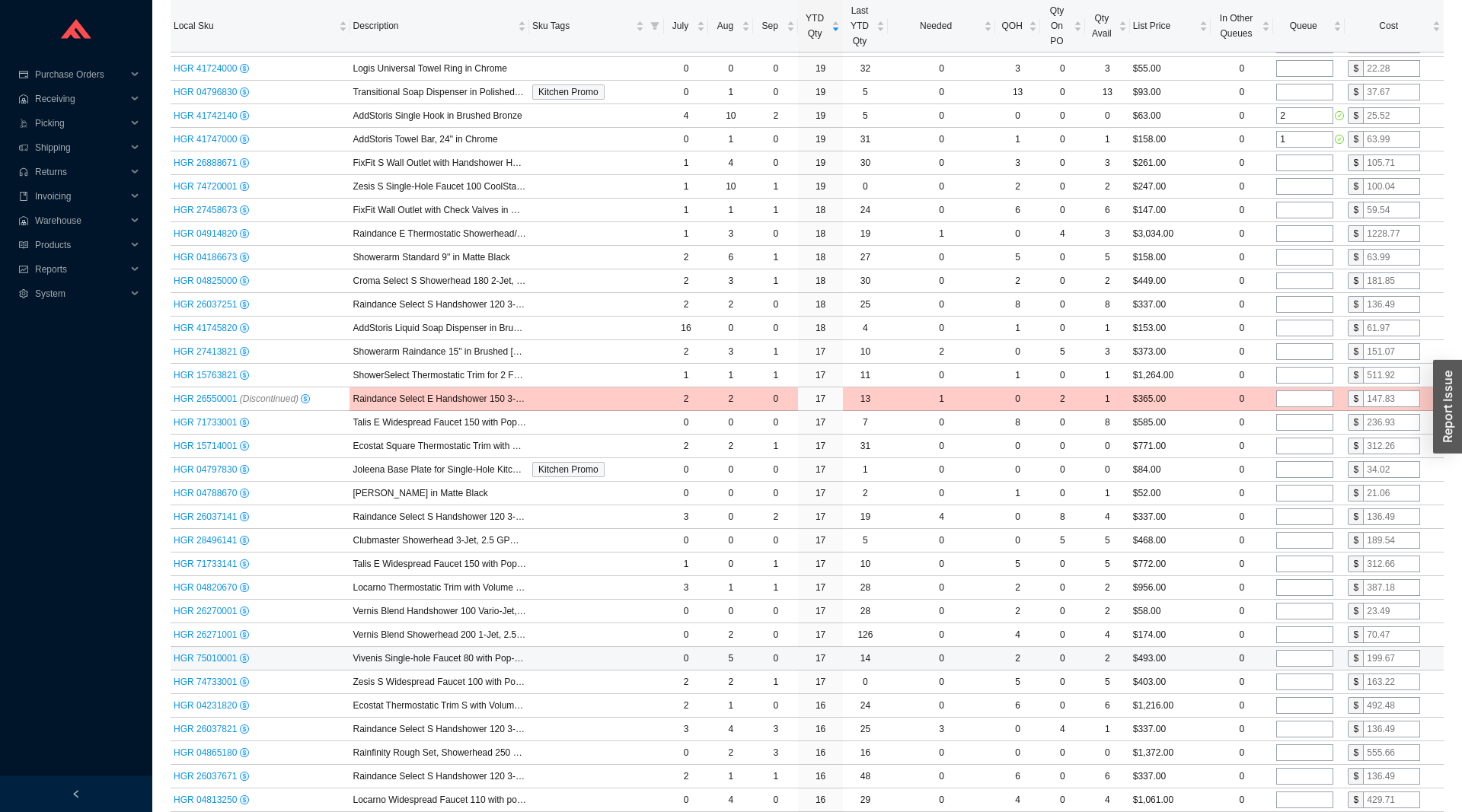
scroll to position [2329, 0]
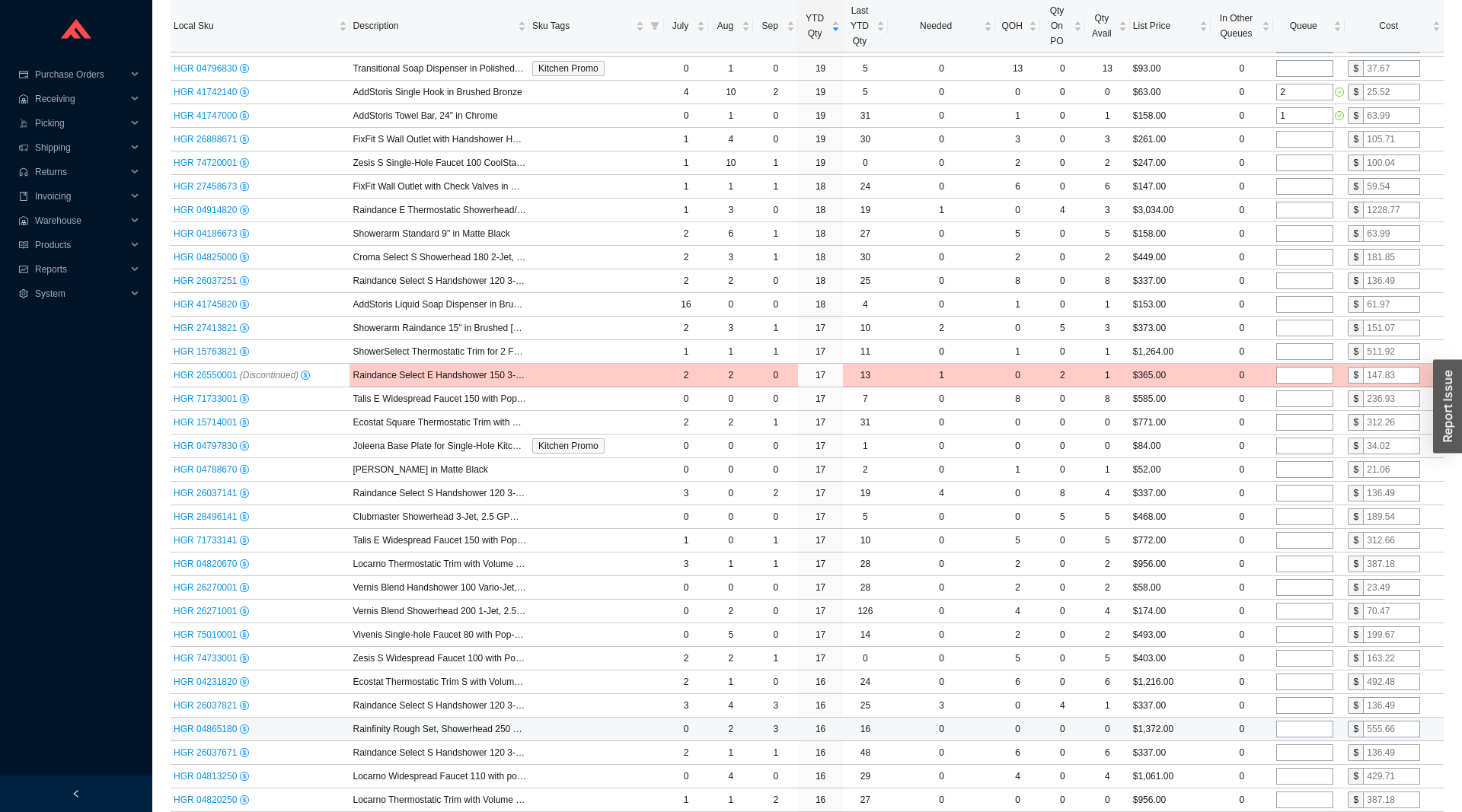
click at [1300, 726] on input "tel" at bounding box center [1305, 729] width 57 height 17
type input "1"
click at [1298, 710] on input "tel" at bounding box center [1305, 706] width 57 height 17
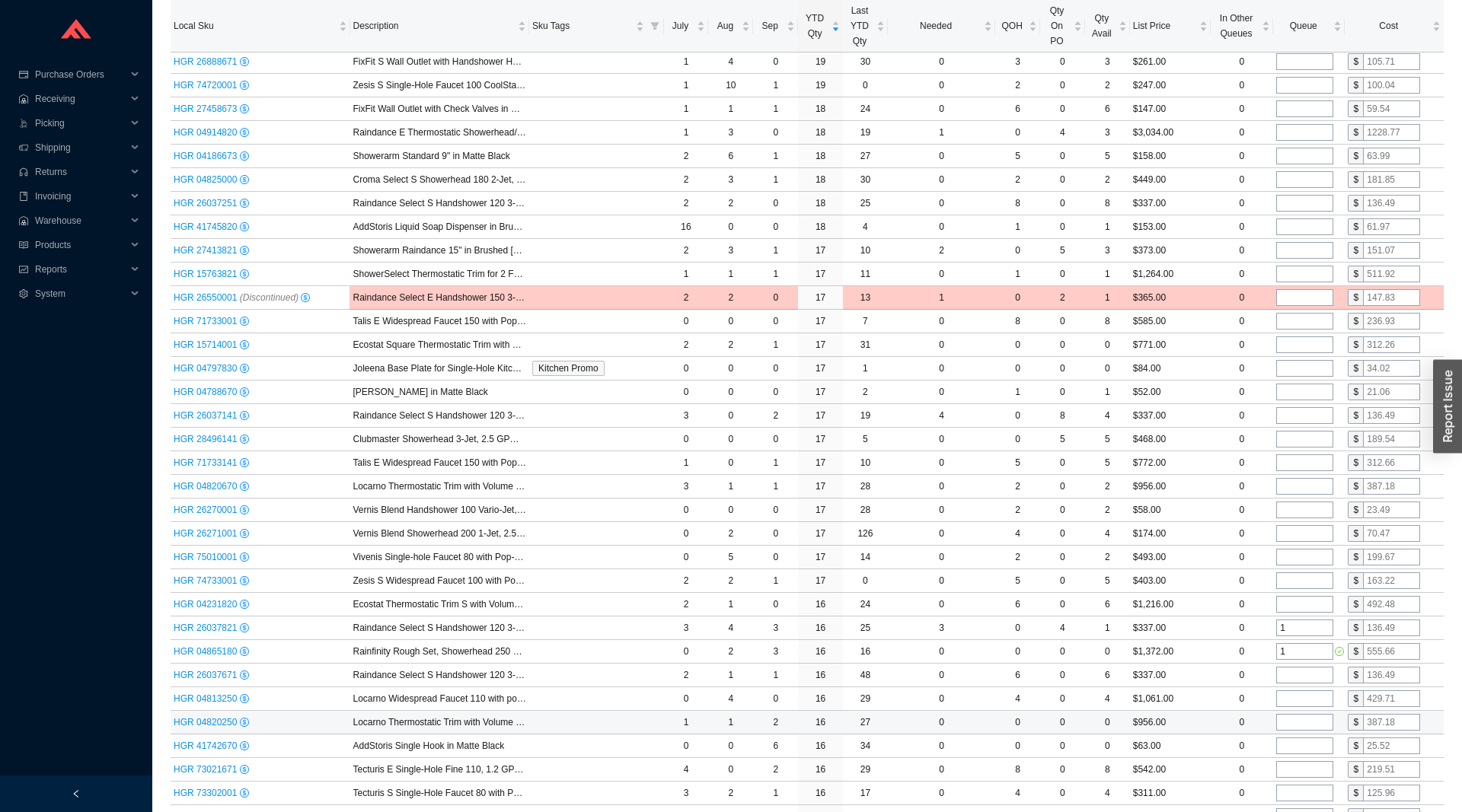
type input "1"
click at [1291, 726] on input "tel" at bounding box center [1305, 722] width 57 height 17
type input "1"
click at [1291, 743] on input "tel" at bounding box center [1305, 746] width 57 height 17
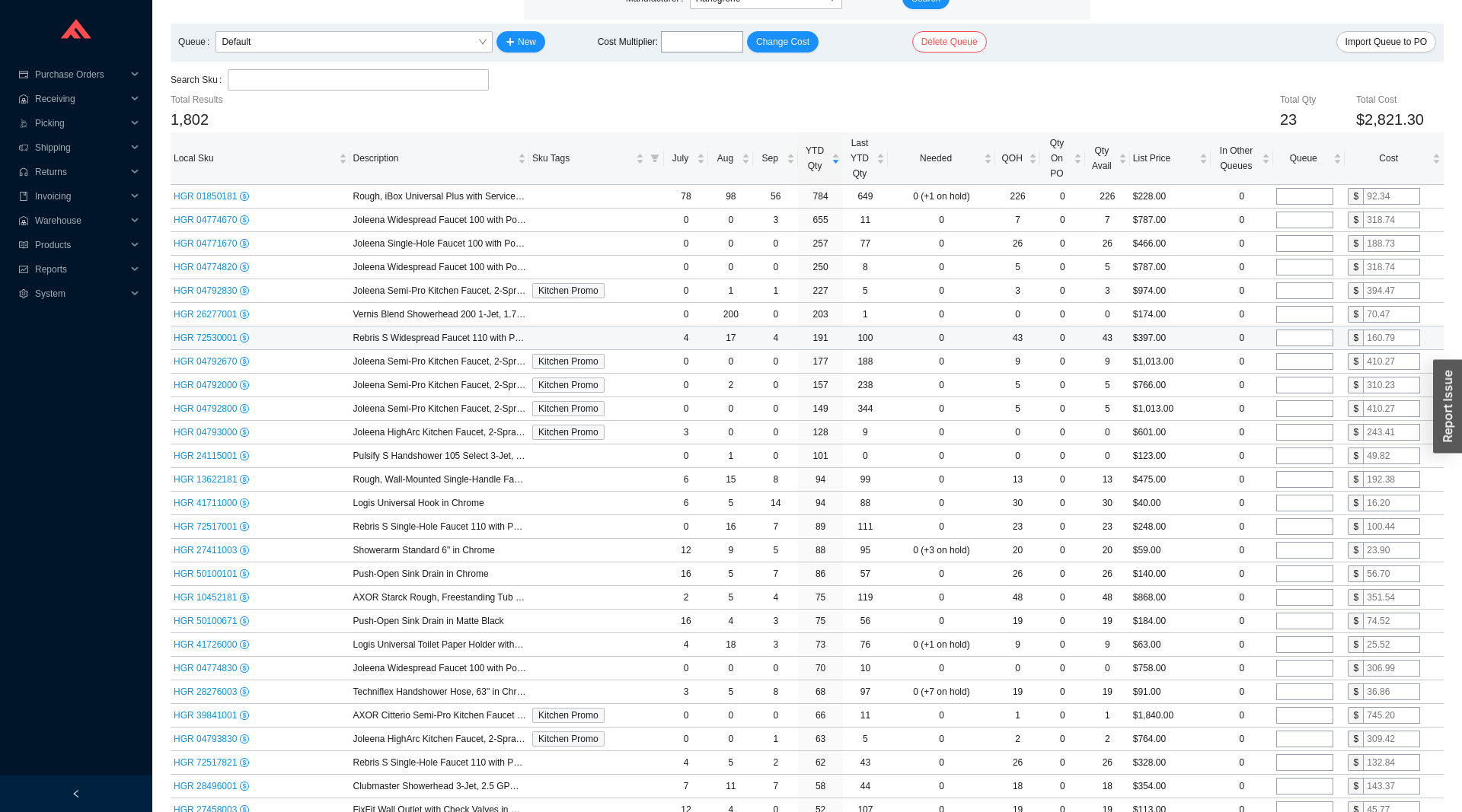
scroll to position [0, 0]
